Goal: Task Accomplishment & Management: Use online tool/utility

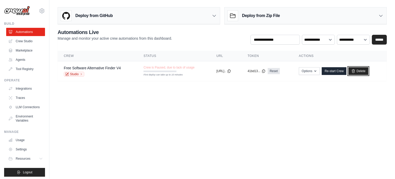
drag, startPoint x: 369, startPoint y: 70, endPoint x: 216, endPoint y: 17, distance: 161.4
click at [368, 70] on link "Delete" at bounding box center [359, 71] width 20 height 8
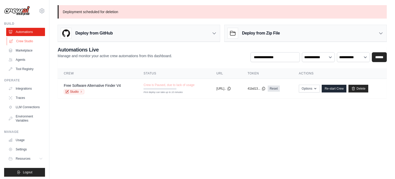
click at [14, 42] on link "Crew Studio" at bounding box center [26, 41] width 39 height 8
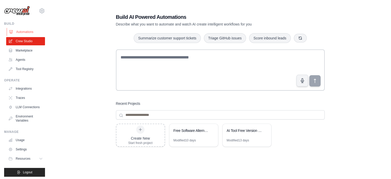
click at [18, 32] on link "Automations" at bounding box center [26, 32] width 39 height 8
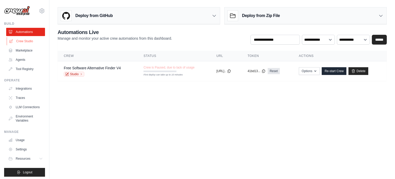
click at [31, 44] on link "Crew Studio" at bounding box center [26, 41] width 39 height 8
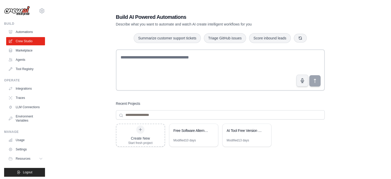
scroll to position [473, 0]
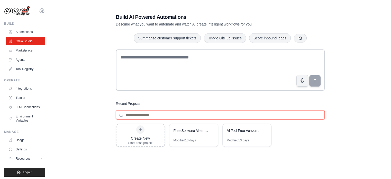
click at [147, 115] on input at bounding box center [220, 114] width 209 height 9
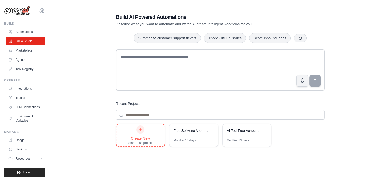
click at [148, 137] on div "Create New" at bounding box center [140, 138] width 24 height 5
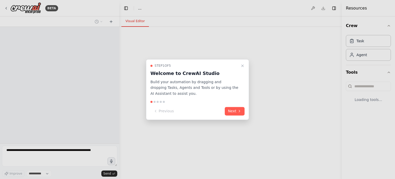
scroll to position [473, 0]
select select "****"
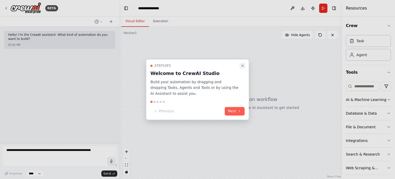
click at [244, 66] on icon "Close walkthrough" at bounding box center [243, 66] width 2 height 2
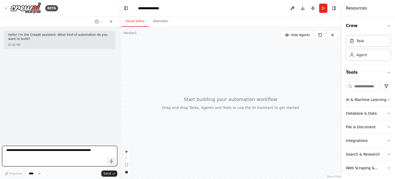
click at [24, 153] on textarea at bounding box center [59, 156] width 115 height 21
paste textarea "**********"
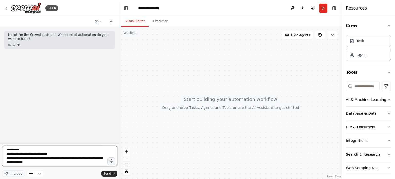
scroll to position [0, 0]
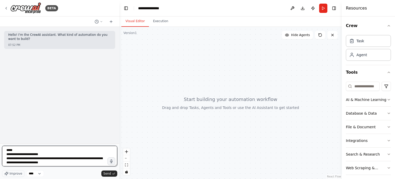
type textarea "**********"
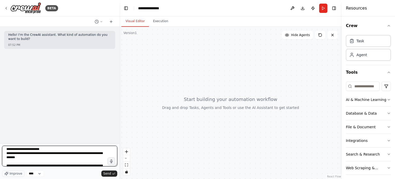
scroll to position [181, 0]
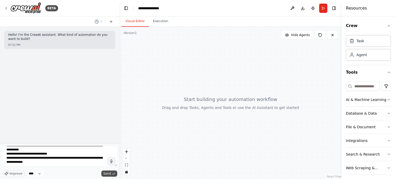
click at [108, 173] on span "Send" at bounding box center [107, 173] width 8 height 4
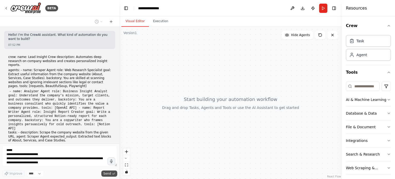
scroll to position [45, 0]
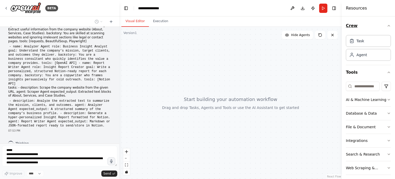
click at [364, 27] on button "Crew" at bounding box center [368, 26] width 45 height 14
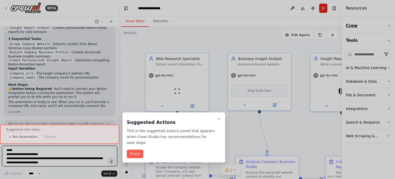
scroll to position [485, 0]
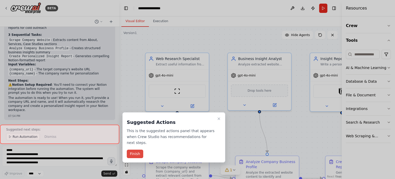
click at [130, 150] on button "Finish" at bounding box center [135, 153] width 16 height 8
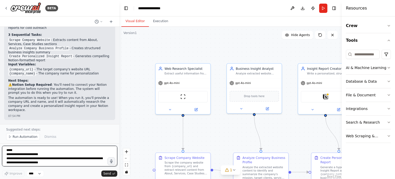
click at [46, 152] on textarea at bounding box center [59, 156] width 115 height 21
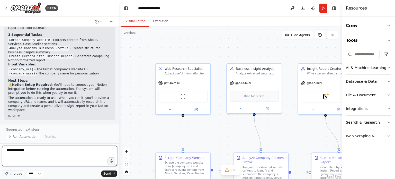
type textarea "**********"
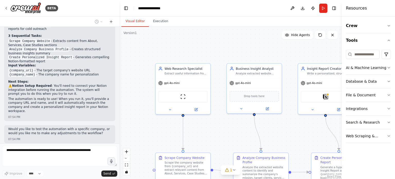
scroll to position [497, 0]
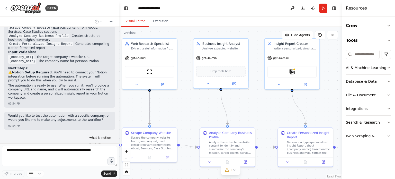
drag, startPoint x: 312, startPoint y: 138, endPoint x: 274, endPoint y: 110, distance: 47.1
click at [274, 110] on div ".deletable-edge-delete-btn { width: 20px; height: 20px; border: 0px solid #ffff…" at bounding box center [230, 103] width 223 height 152
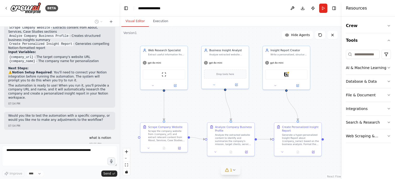
click at [234, 170] on icon at bounding box center [234, 169] width 2 height 1
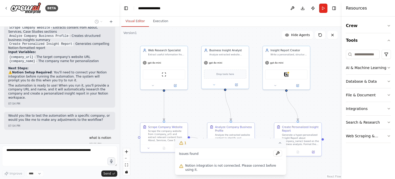
click at [159, 168] on div ".deletable-edge-delete-btn { width: 20px; height: 20px; border: 0px solid #ffff…" at bounding box center [230, 103] width 223 height 152
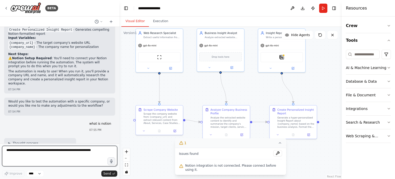
drag, startPoint x: 141, startPoint y: 111, endPoint x: 136, endPoint y: 93, distance: 18.6
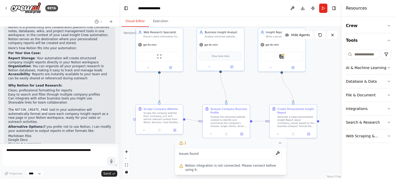
scroll to position [639, 0]
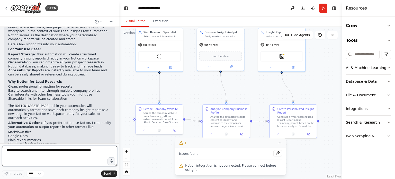
click at [52, 154] on textarea at bounding box center [59, 156] width 115 height 21
click at [50, 154] on textarea "**********" at bounding box center [59, 156] width 115 height 21
type textarea "**********"
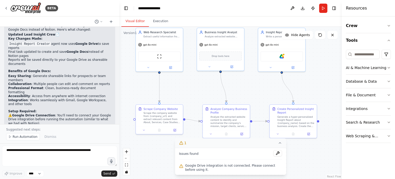
scroll to position [1047, 0]
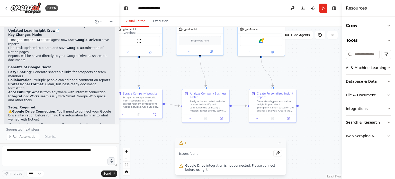
drag, startPoint x: 139, startPoint y: 84, endPoint x: 118, endPoint y: 69, distance: 26.3
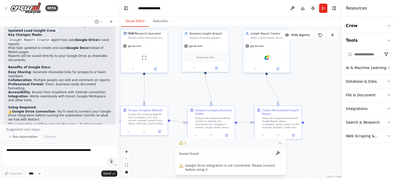
drag, startPoint x: 307, startPoint y: 78, endPoint x: 317, endPoint y: 107, distance: 31.2
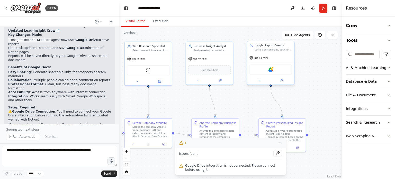
click at [265, 67] on div "Google Drive" at bounding box center [271, 70] width 42 height 10
click at [265, 70] on div "Google Drive" at bounding box center [271, 70] width 42 height 10
click at [277, 153] on button at bounding box center [277, 153] width 9 height 6
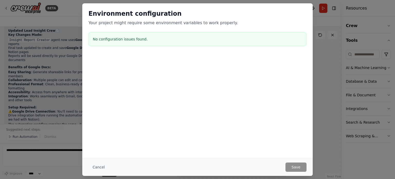
click at [326, 120] on div "Environment configuration Your project might require some environment variables…" at bounding box center [197, 89] width 395 height 179
click at [97, 169] on button "Cancel" at bounding box center [98, 166] width 20 height 9
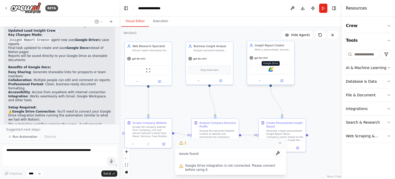
click at [270, 69] on img at bounding box center [271, 69] width 5 height 5
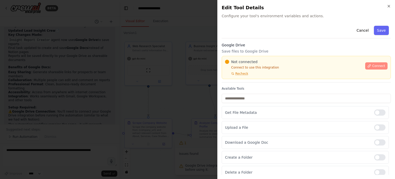
click at [381, 66] on button "Connect" at bounding box center [376, 65] width 23 height 7
click at [250, 46] on h3 "Google Drive" at bounding box center [306, 44] width 169 height 5
click at [157, 68] on div at bounding box center [197, 89] width 395 height 179
